Goal: Browse casually

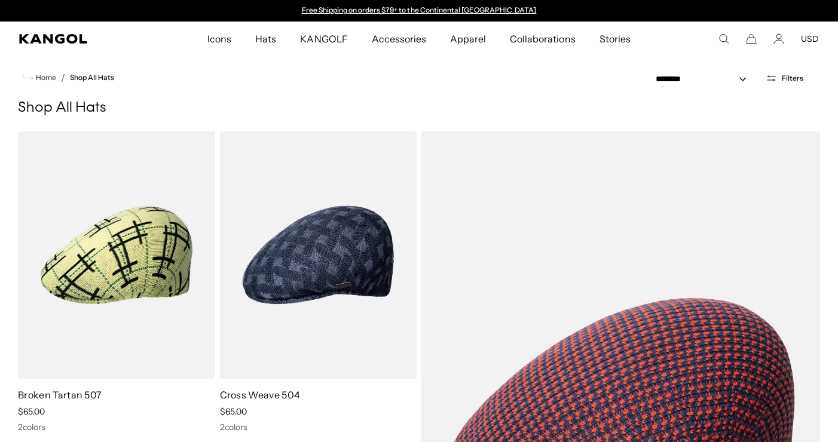
click at [139, 149] on div "Close dialog Want 15% off your next order + SMS only deals & content? Send By s…" at bounding box center [419, 221] width 838 height 442
click at [94, 39] on span "Kangol" at bounding box center [78, 39] width 118 height 10
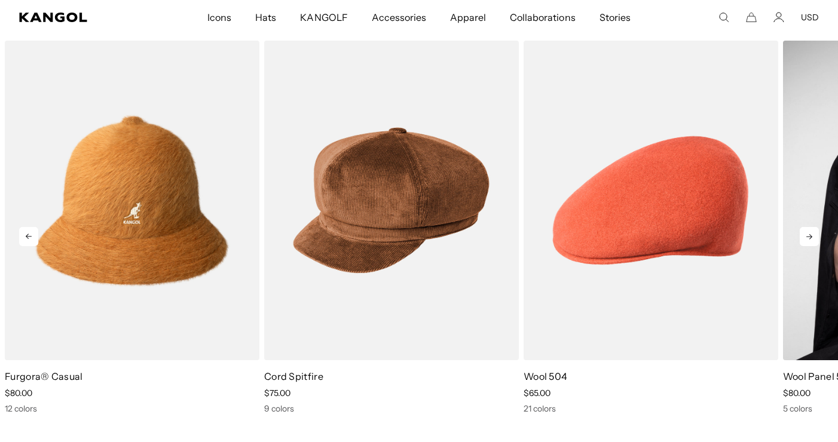
scroll to position [0, 246]
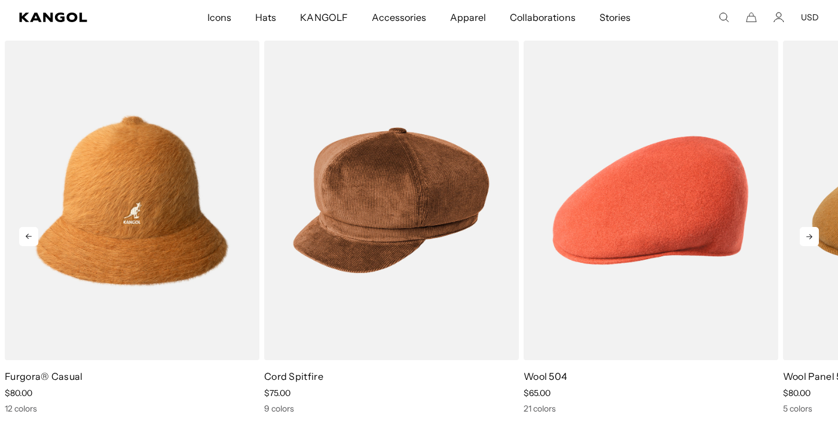
click at [817, 241] on icon at bounding box center [808, 236] width 19 height 19
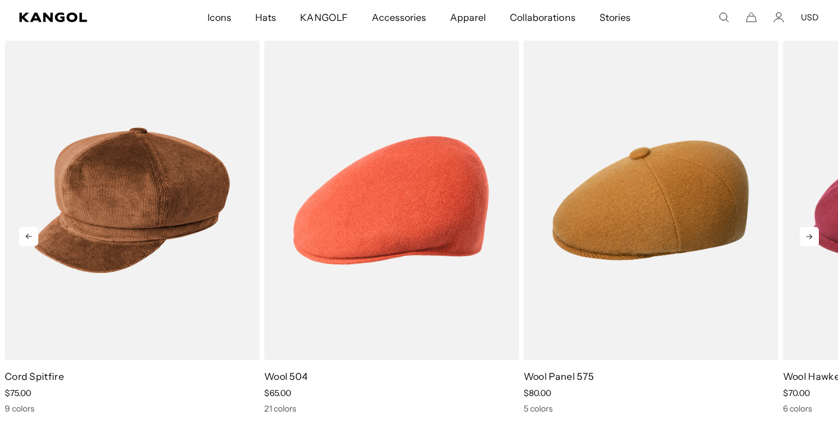
click at [817, 241] on icon at bounding box center [808, 236] width 19 height 19
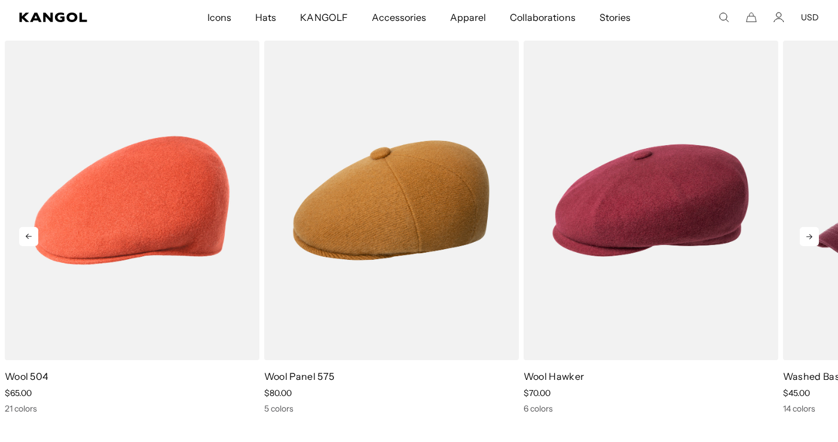
click at [817, 241] on icon at bounding box center [808, 236] width 19 height 19
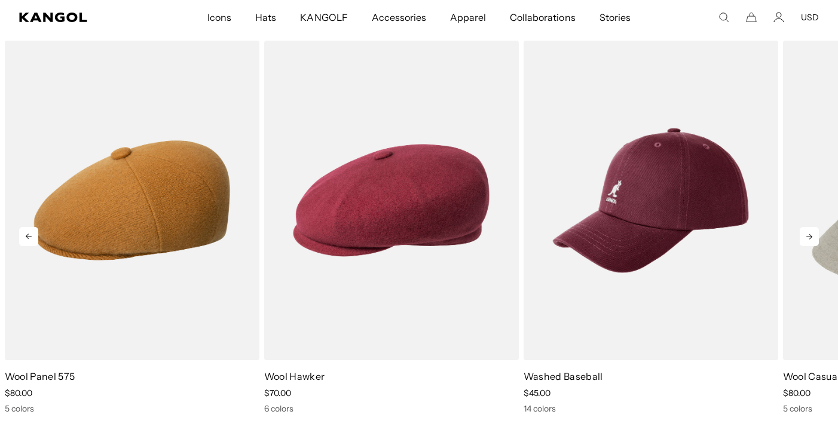
click at [817, 241] on icon at bounding box center [808, 236] width 19 height 19
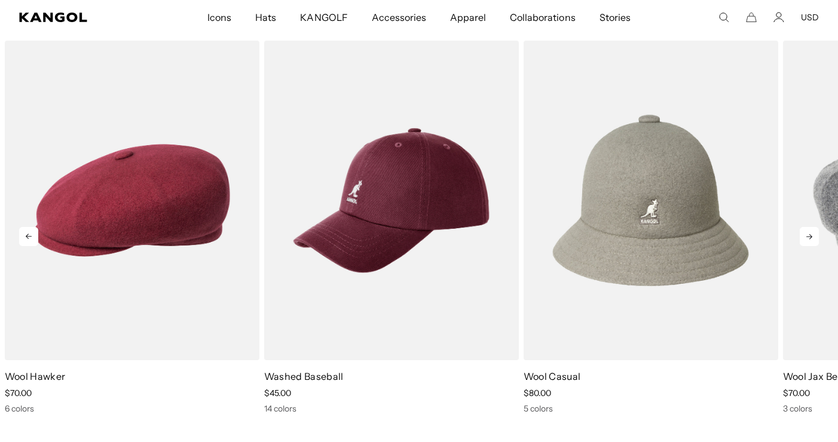
click at [817, 241] on icon at bounding box center [808, 236] width 19 height 19
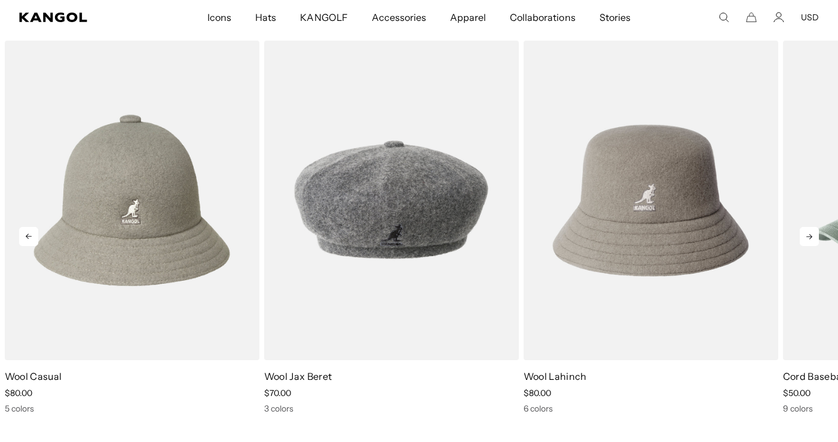
click at [817, 241] on icon at bounding box center [808, 236] width 19 height 19
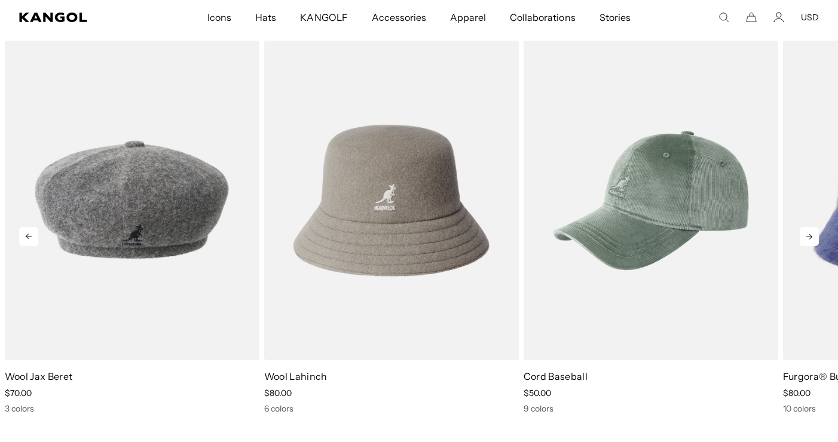
click at [817, 241] on icon at bounding box center [808, 236] width 19 height 19
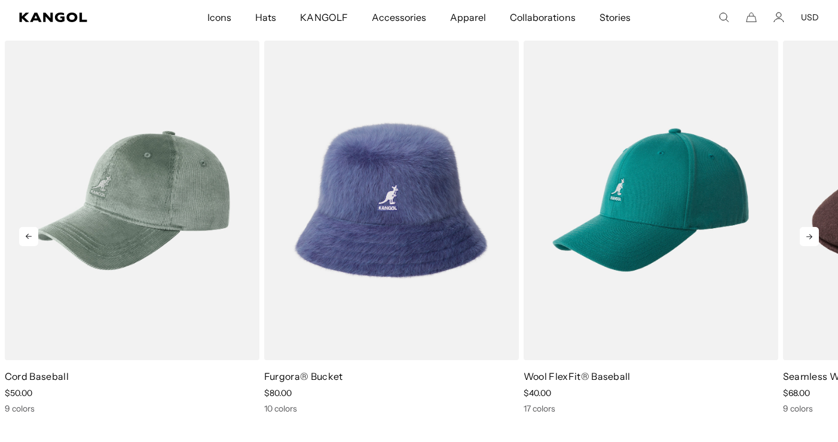
click at [817, 241] on icon at bounding box center [808, 236] width 19 height 19
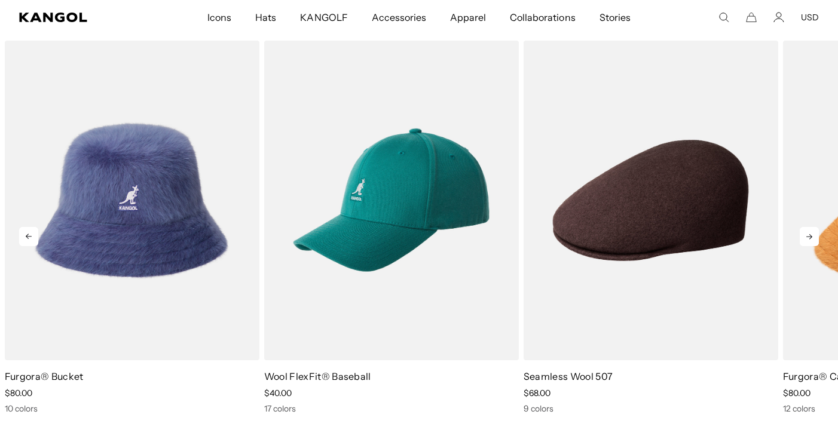
click at [817, 241] on icon at bounding box center [808, 236] width 19 height 19
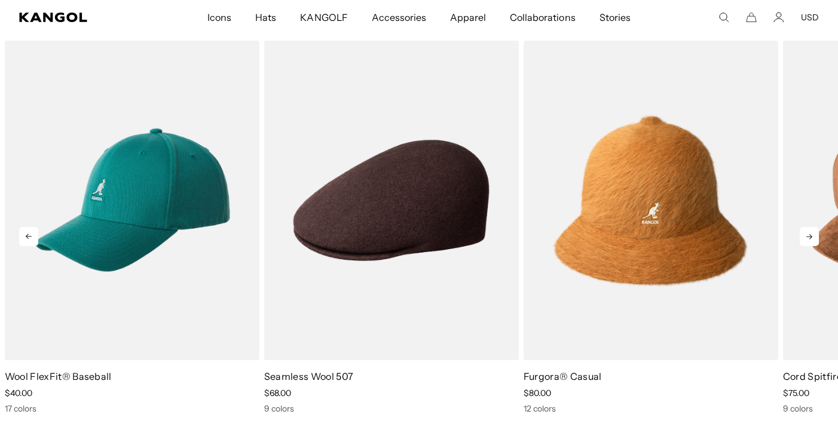
scroll to position [0, 0]
click at [817, 241] on icon at bounding box center [808, 236] width 19 height 19
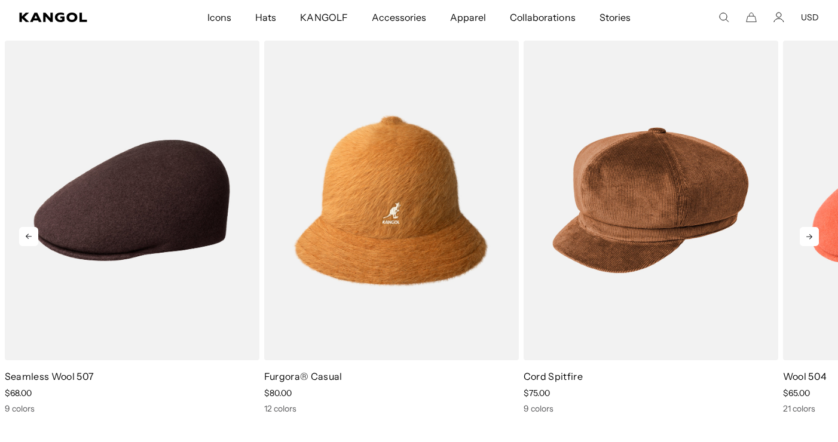
click at [817, 241] on icon at bounding box center [808, 236] width 19 height 19
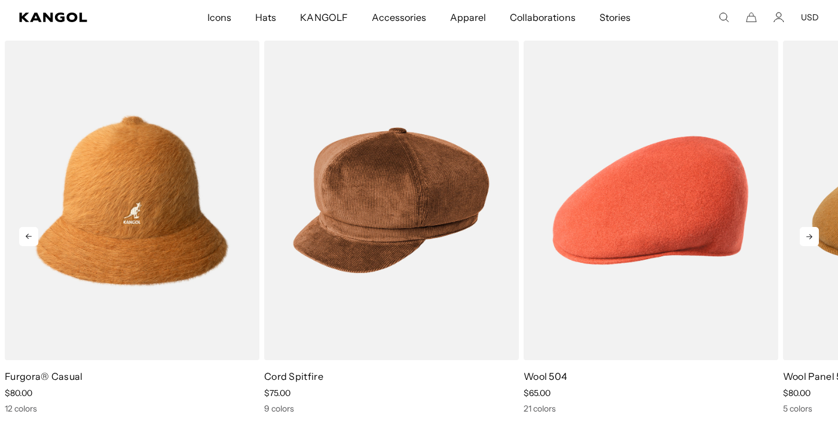
click at [817, 241] on icon at bounding box center [808, 236] width 19 height 19
